Goal: Task Accomplishment & Management: Manage account settings

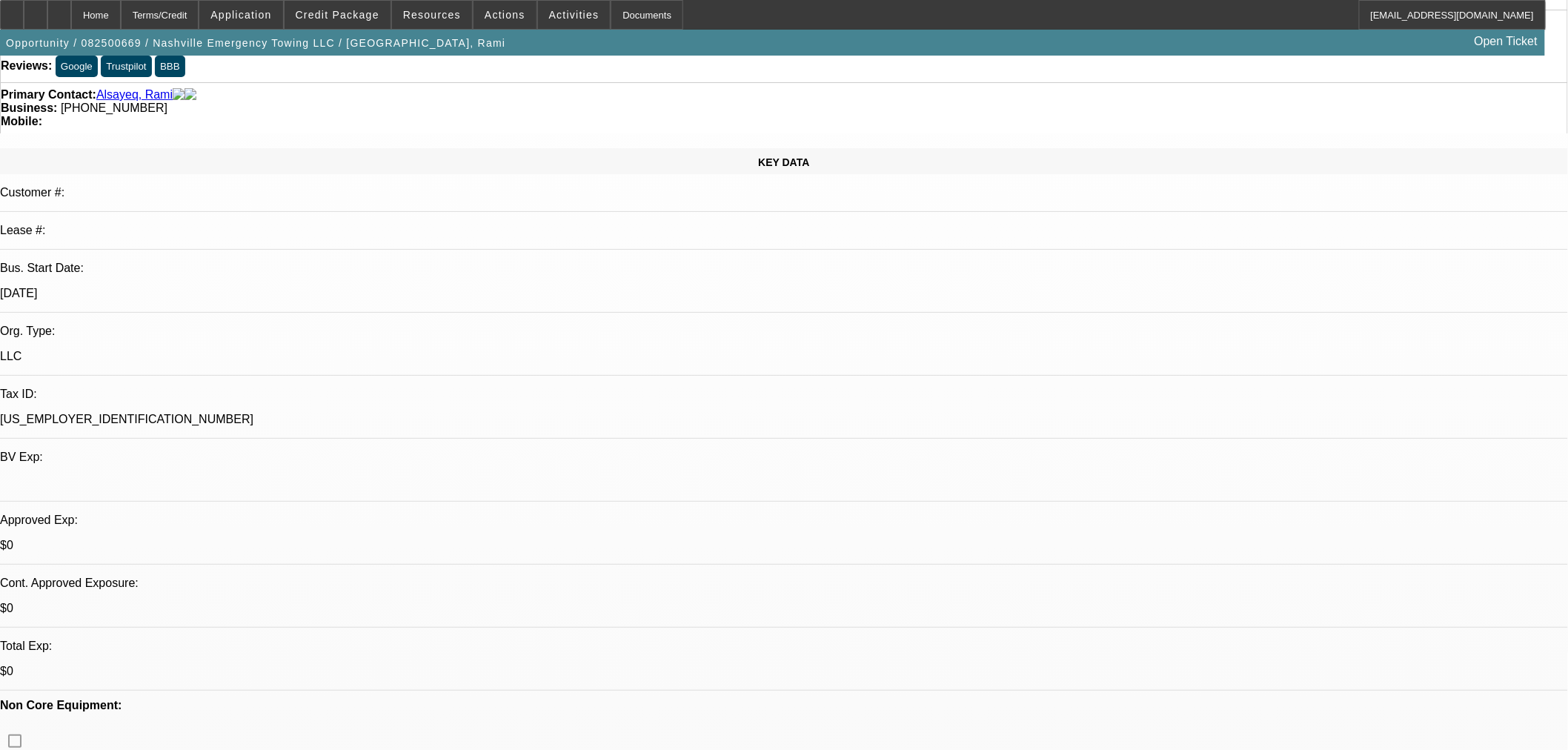
select select "0.1"
select select "2"
select select "0"
select select "6"
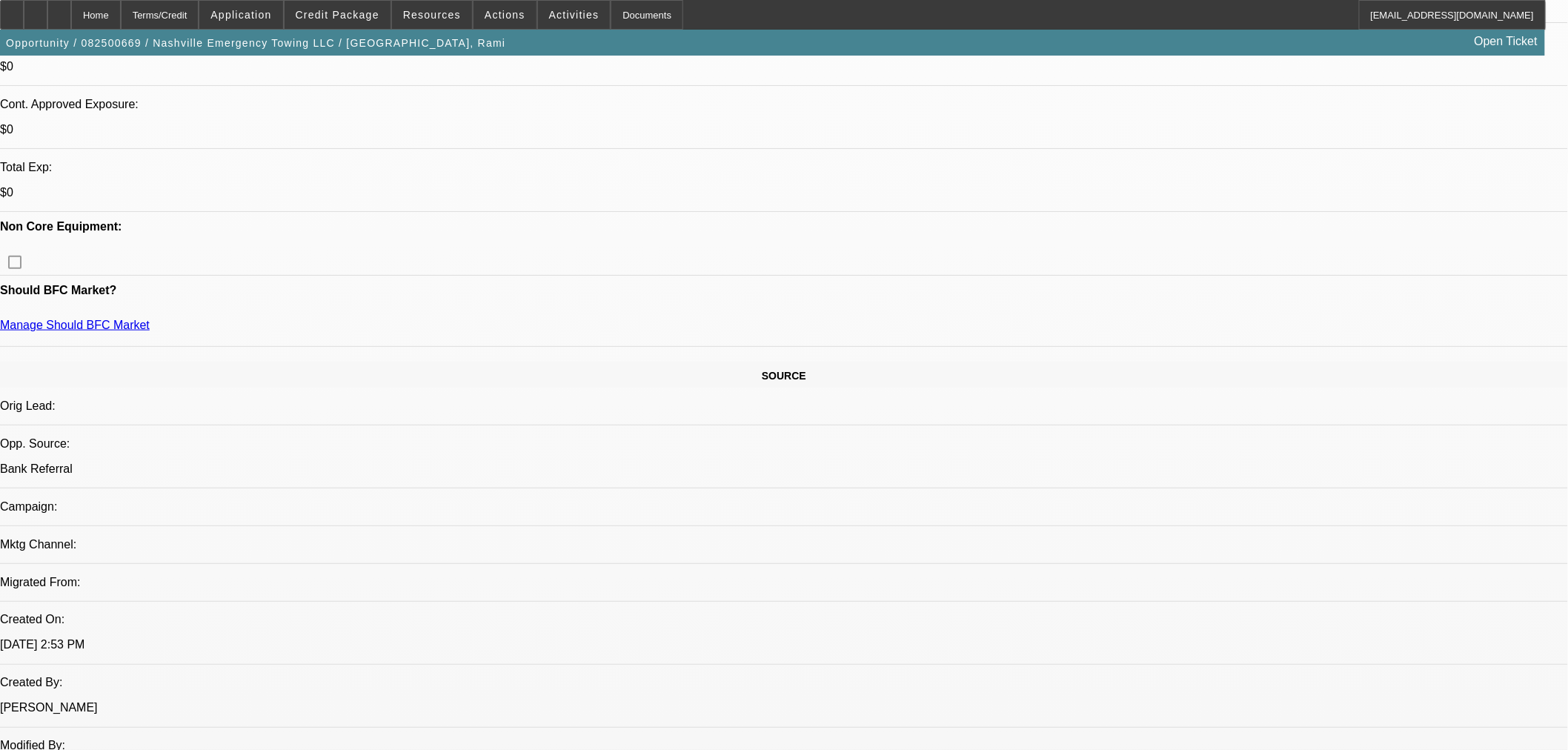
scroll to position [411, 0]
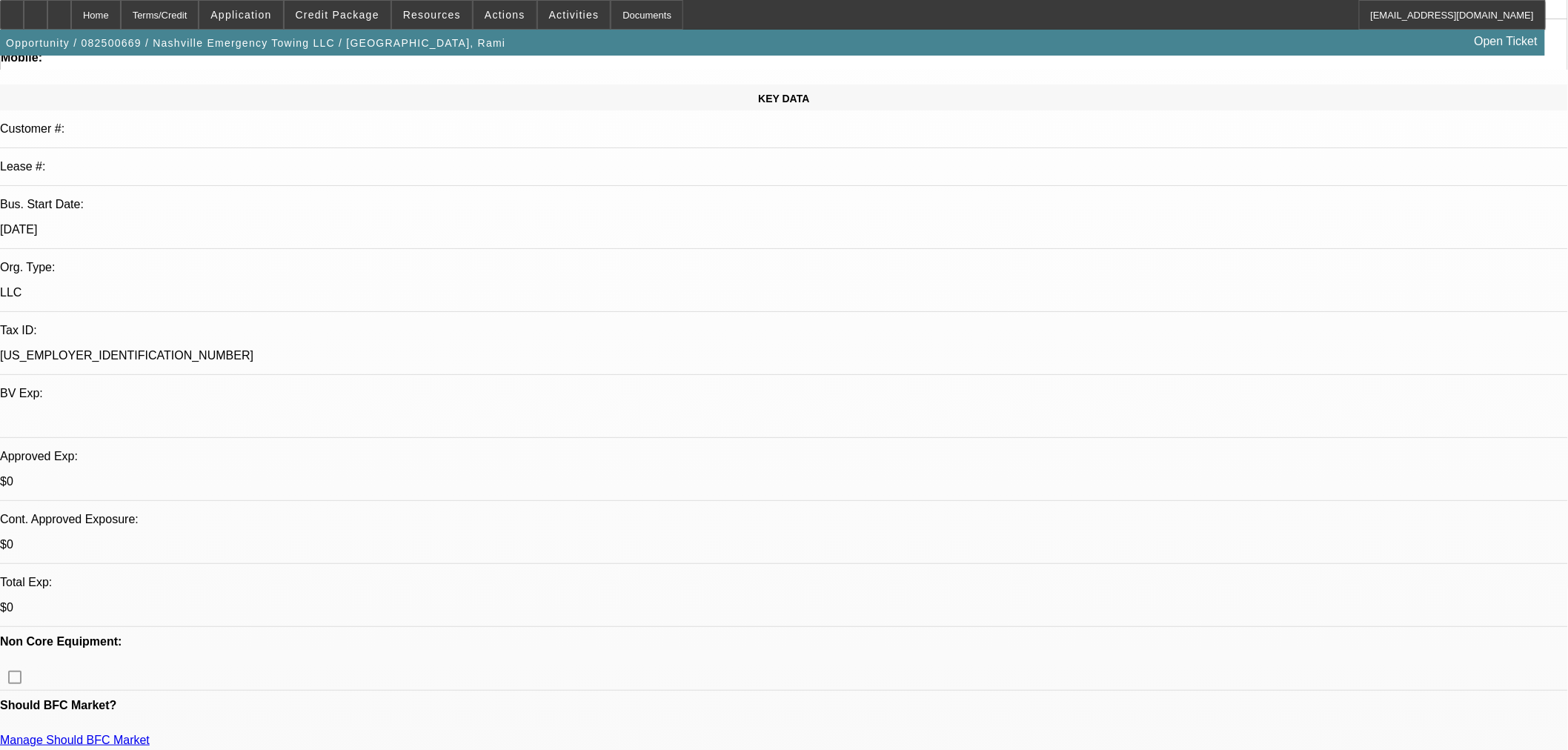
scroll to position [0, 0]
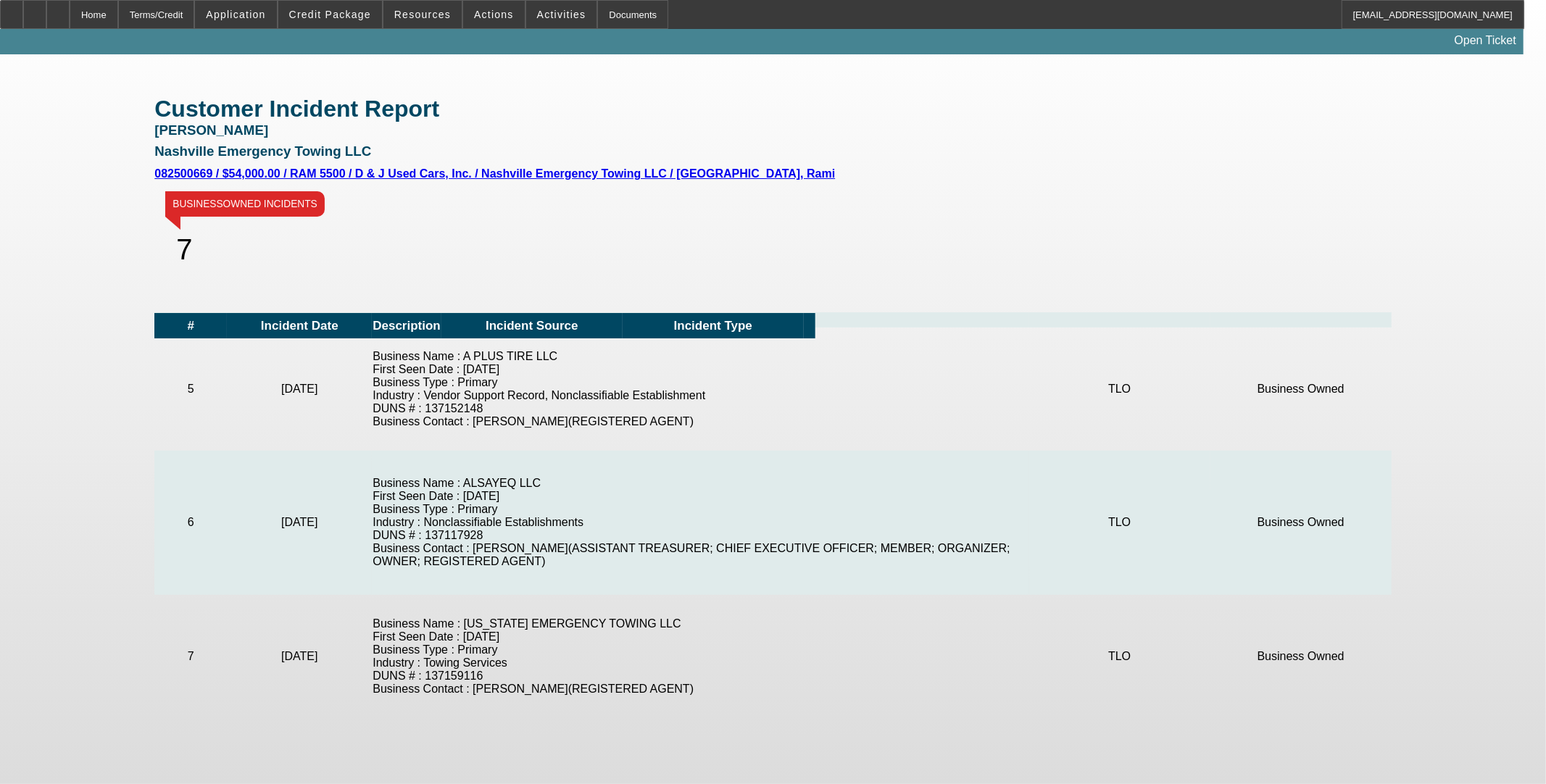
scroll to position [689, 0]
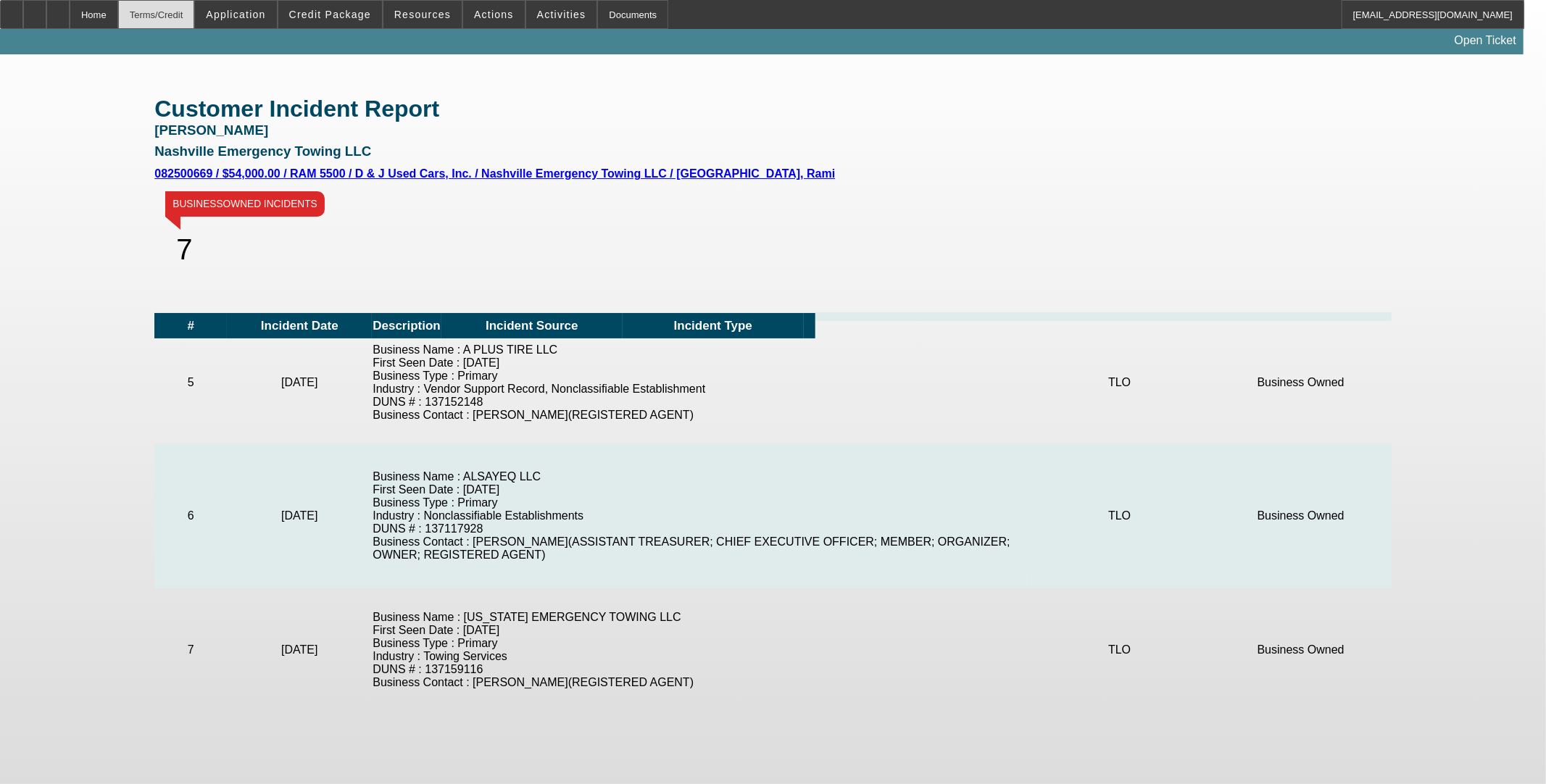
click at [186, 16] on div "Terms/Credit" at bounding box center [156, 14] width 76 height 29
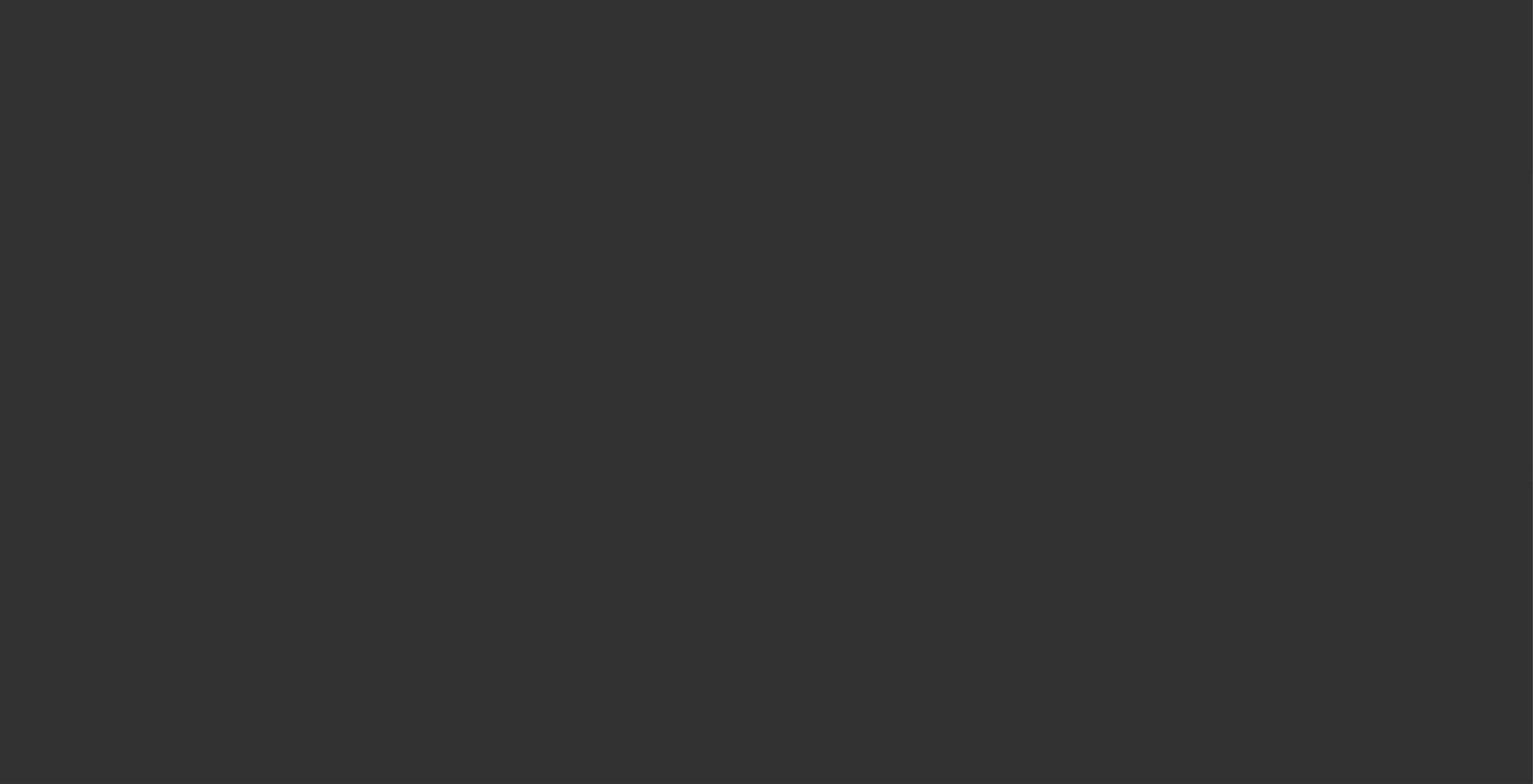
click at [121, 17] on div at bounding box center [766, 392] width 1533 height 784
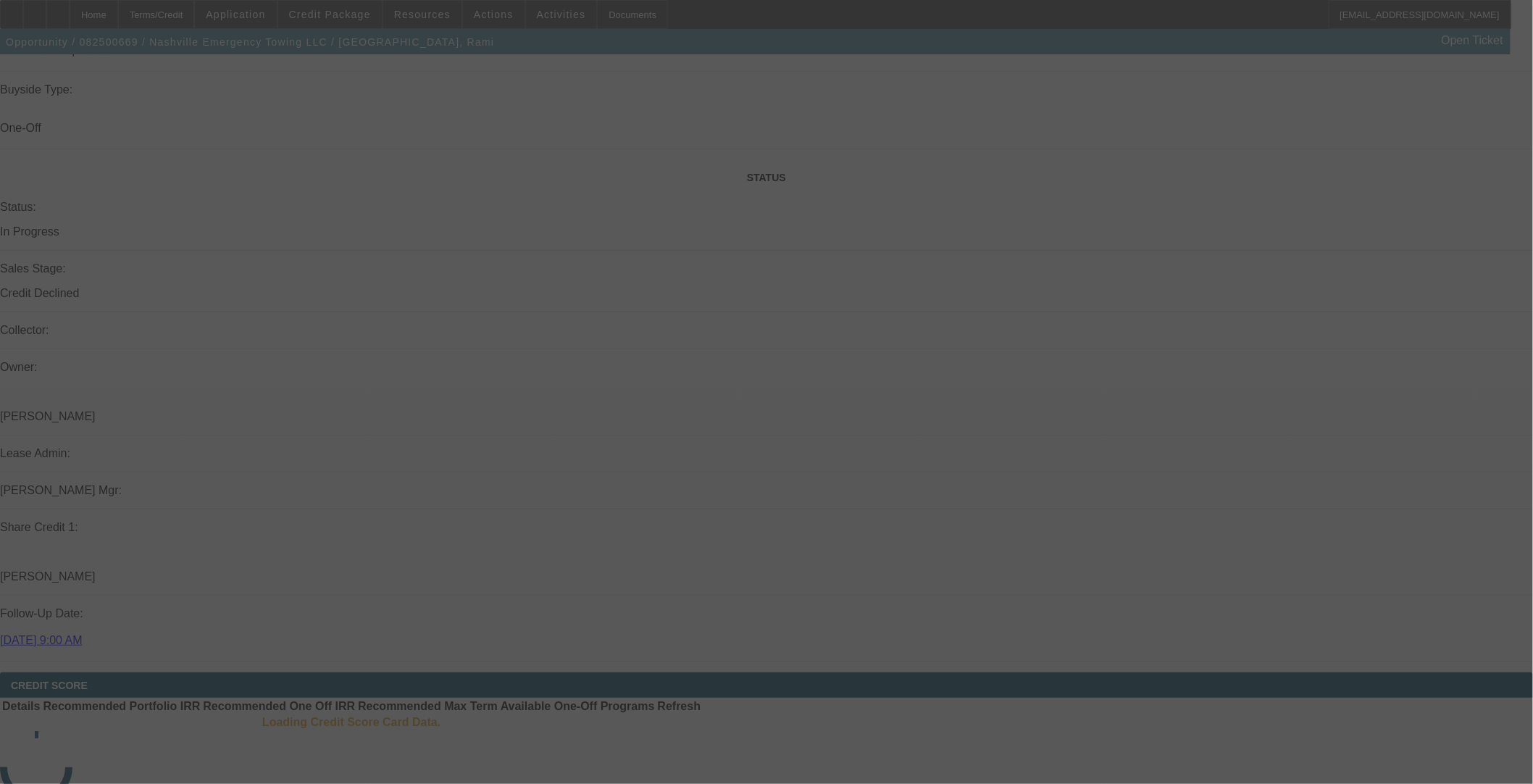
scroll to position [1297, 0]
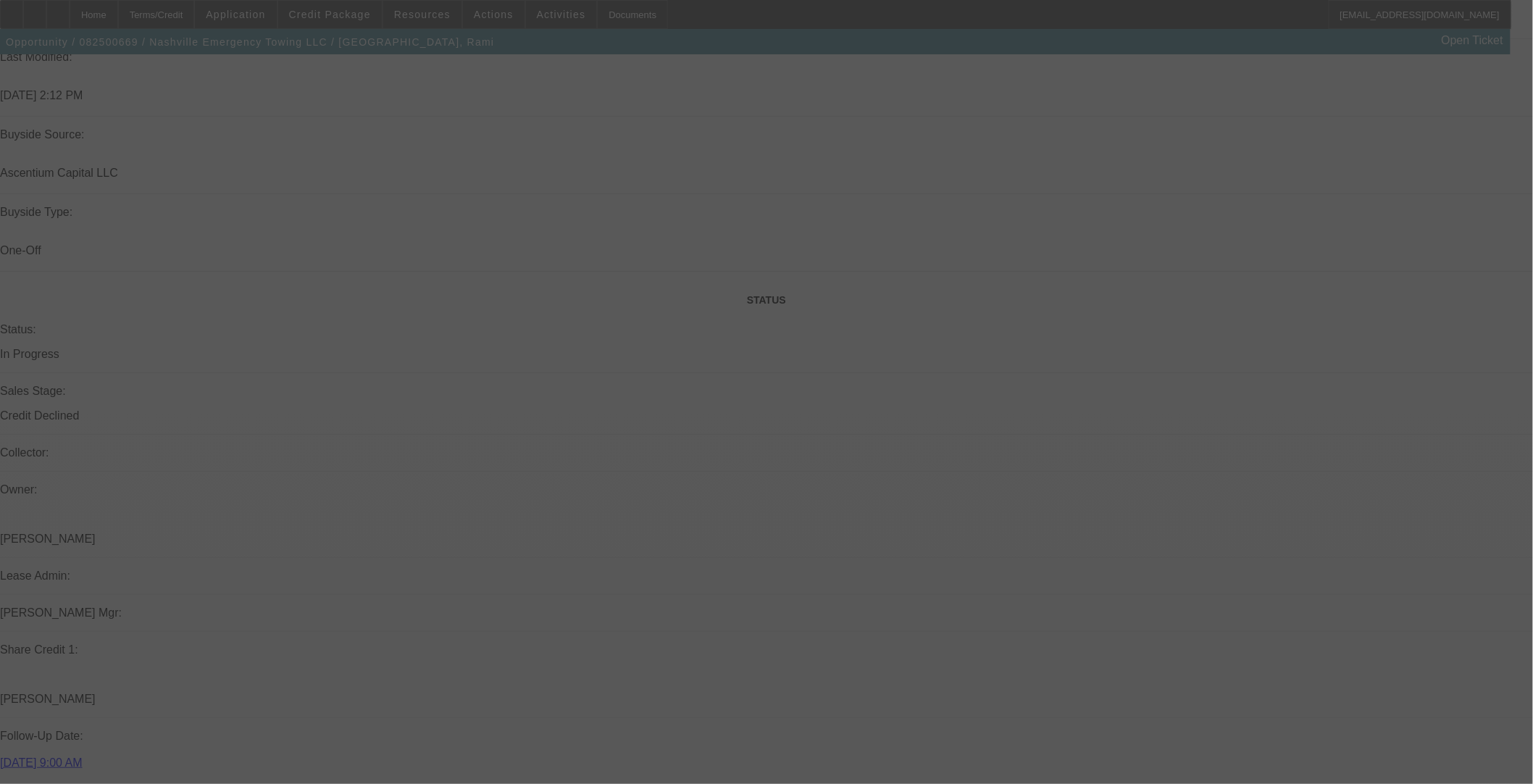
select select "0.1"
select select "2"
select select "0"
select select "6"
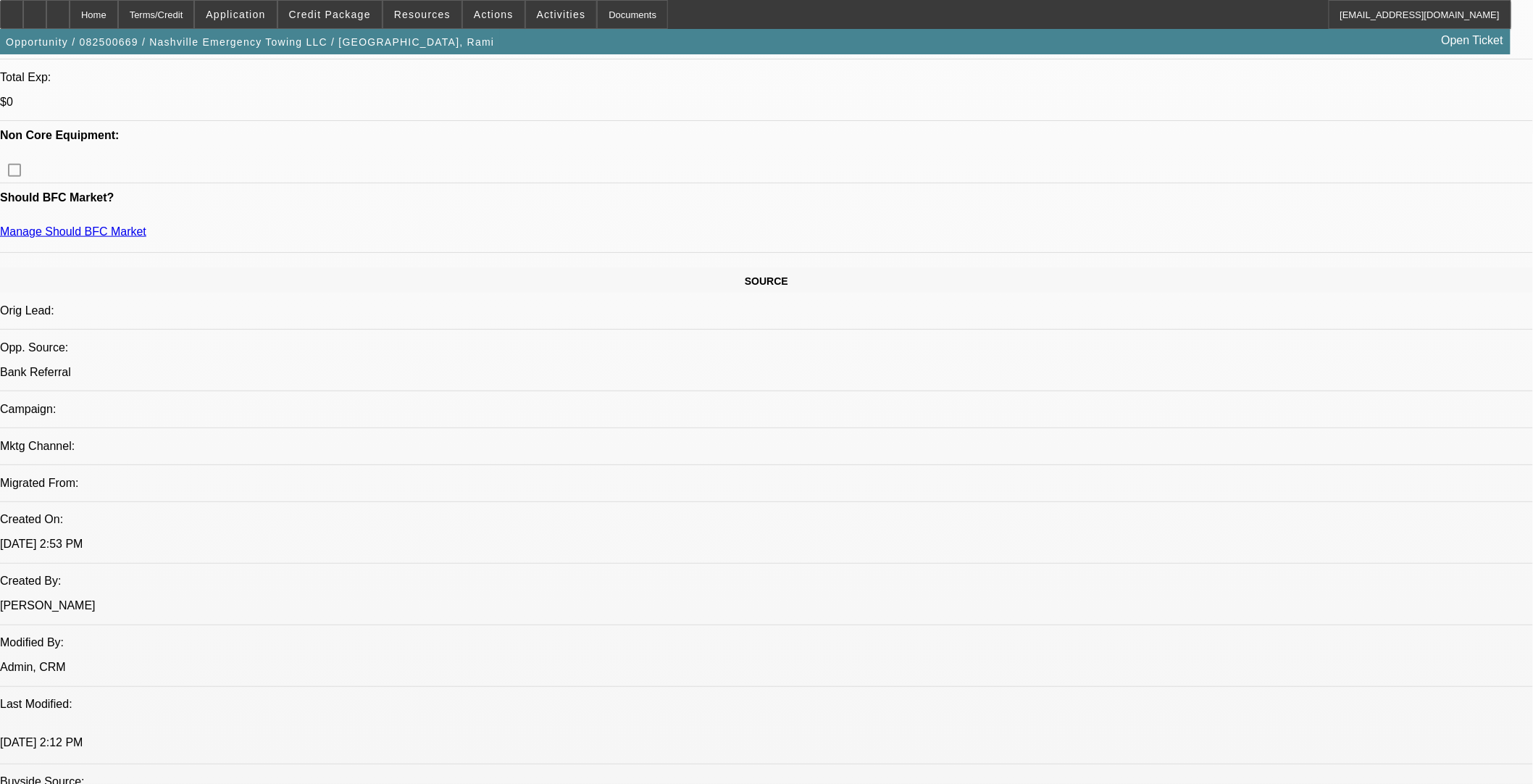
scroll to position [484, 0]
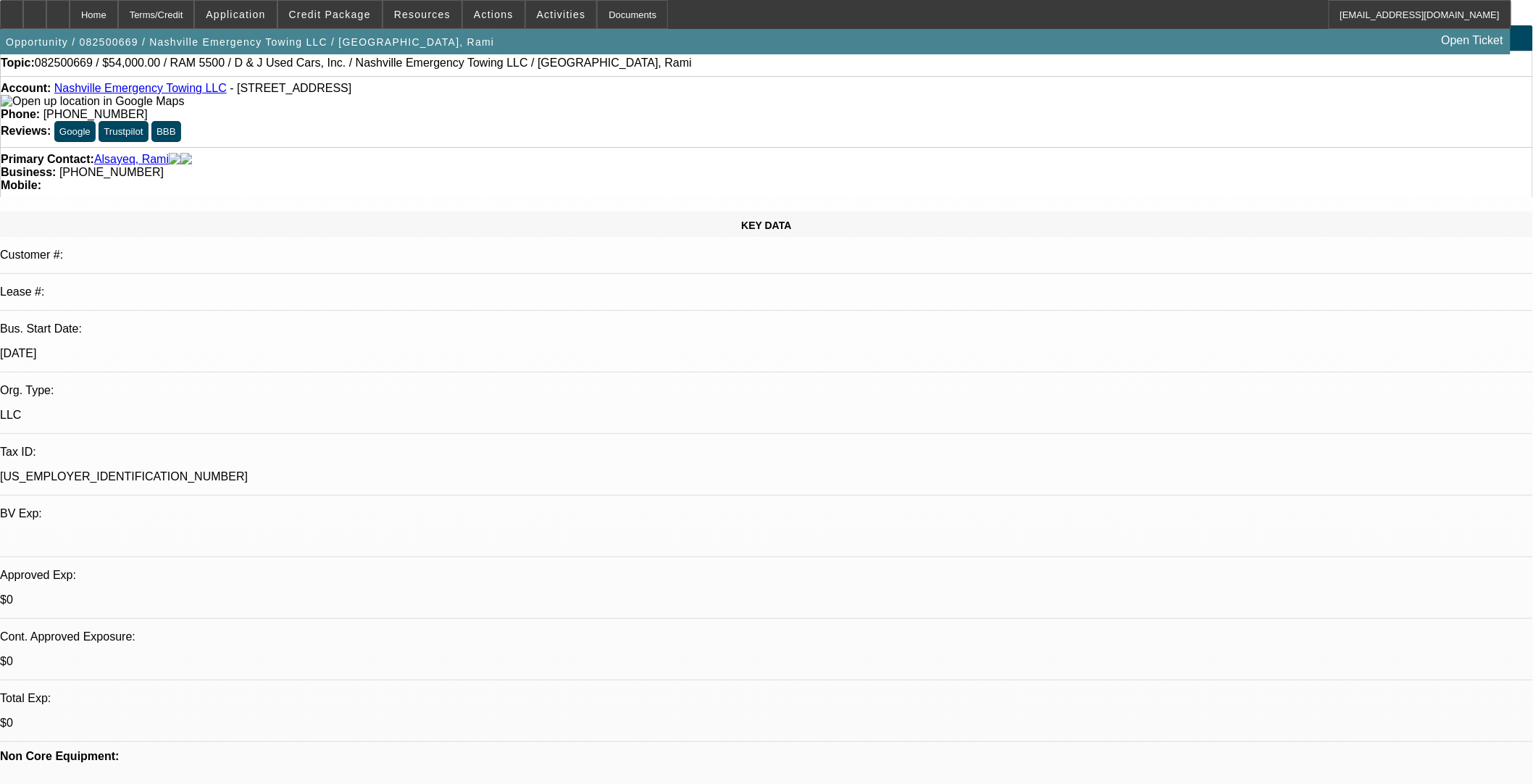
scroll to position [0, 0]
